Goal: Obtain resource: Obtain resource

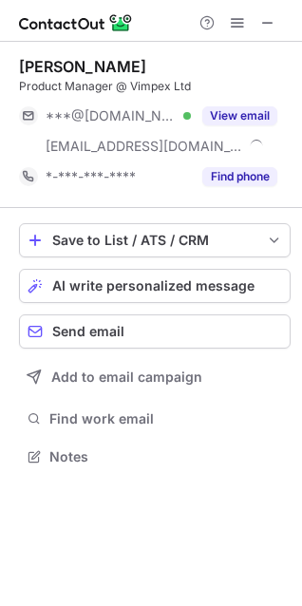
scroll to position [444, 302]
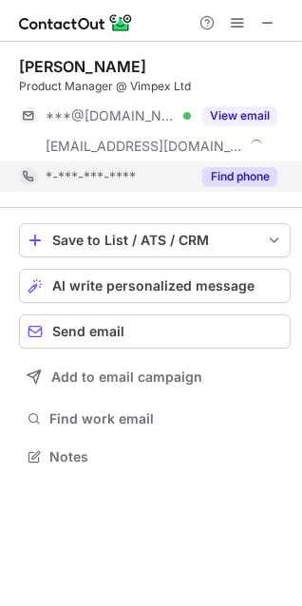
click at [229, 174] on button "Find phone" at bounding box center [239, 176] width 75 height 19
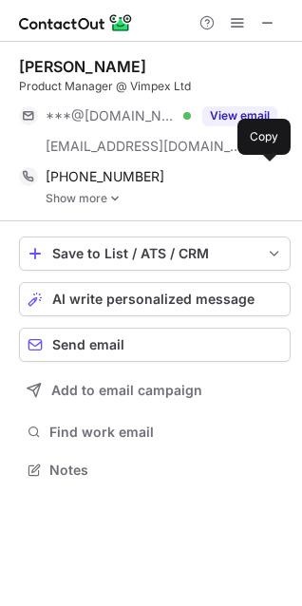
scroll to position [457, 302]
click at [75, 199] on link "Show more" at bounding box center [168, 198] width 245 height 13
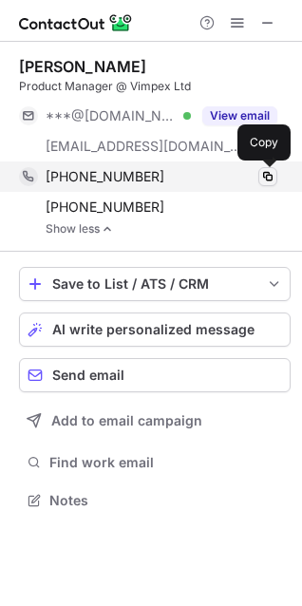
click at [261, 175] on span at bounding box center [267, 176] width 15 height 15
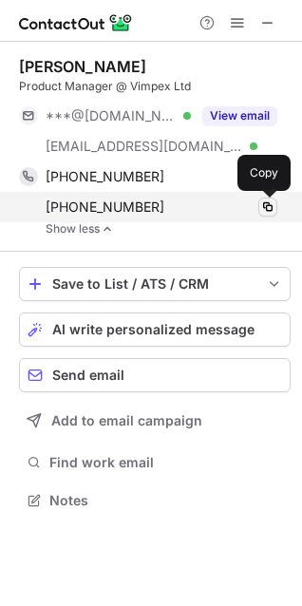
click at [267, 214] on span at bounding box center [267, 206] width 15 height 15
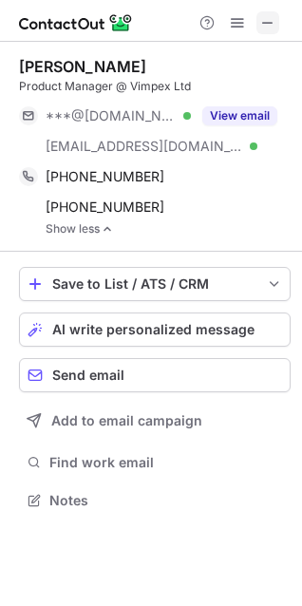
click at [262, 18] on span at bounding box center [267, 22] width 15 height 15
click at [269, 28] on span at bounding box center [267, 22] width 15 height 15
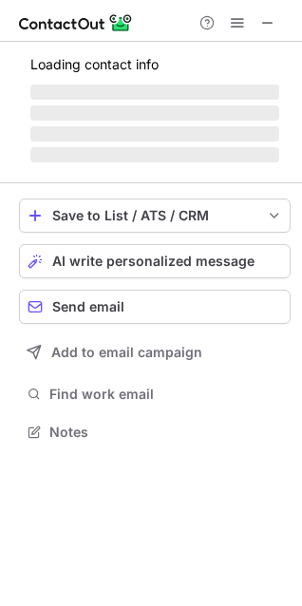
scroll to position [413, 302]
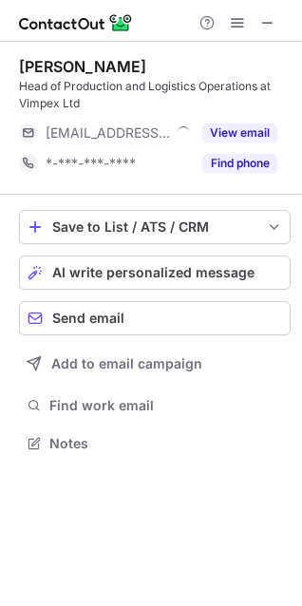
scroll to position [430, 302]
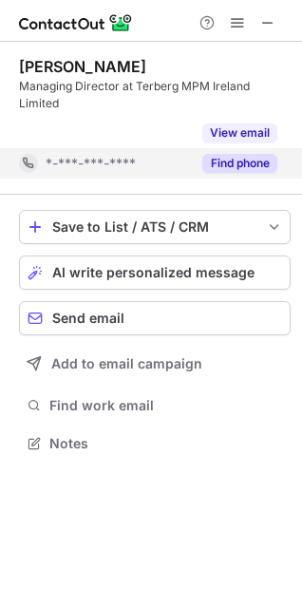
scroll to position [400, 302]
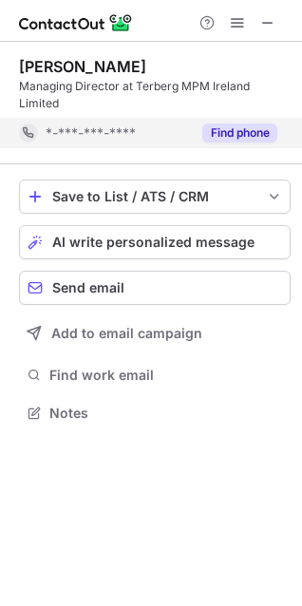
click at [237, 124] on button "Find phone" at bounding box center [239, 132] width 75 height 19
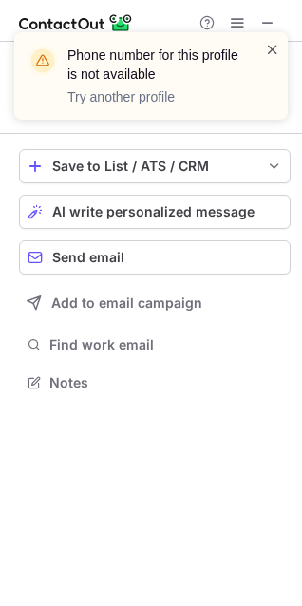
scroll to position [369, 302]
click at [276, 48] on span at bounding box center [272, 49] width 15 height 19
